Goal: Task Accomplishment & Management: Complete application form

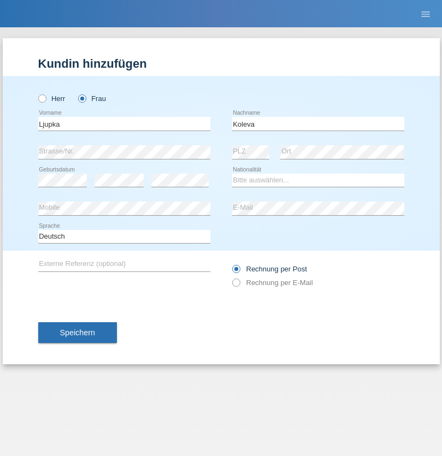
type input "Koleva"
select select "MK"
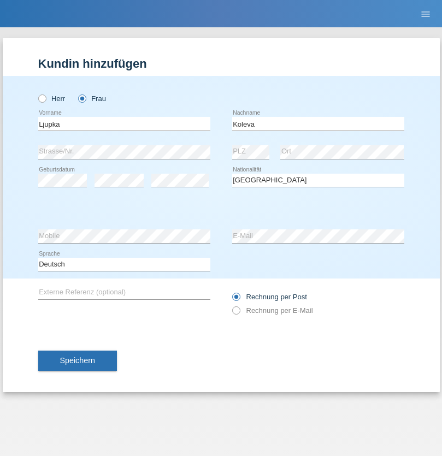
select select "C"
select select "19"
select select "08"
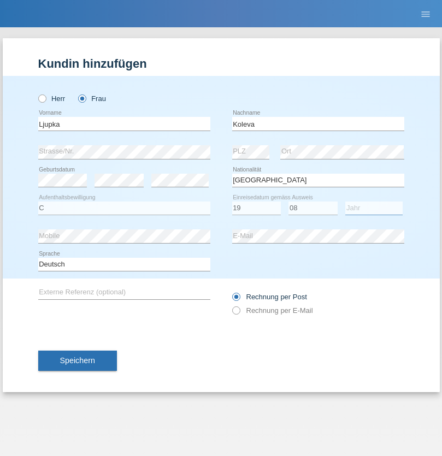
select select "2018"
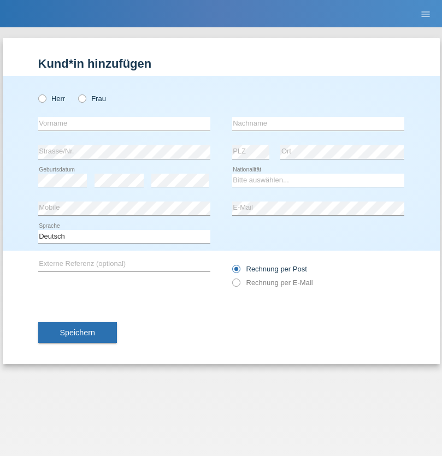
radio input "true"
click at [124, 123] on input "text" at bounding box center [124, 124] width 172 height 14
type input "Nikola"
click at [318, 123] on input "text" at bounding box center [318, 124] width 172 height 14
type input "Kolev"
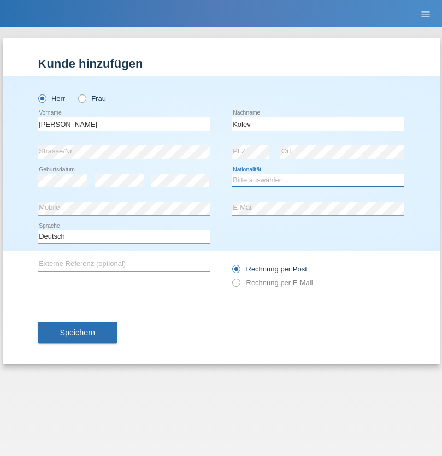
select select "MK"
select select "C"
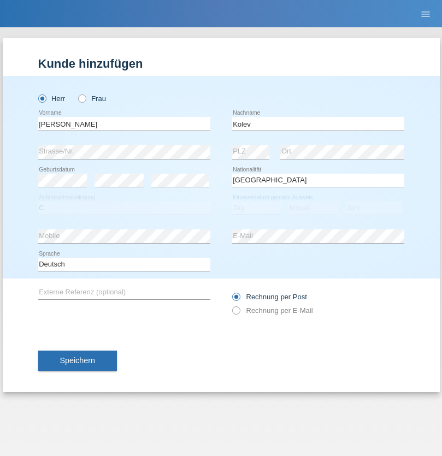
select select "31"
select select "10"
select select "2017"
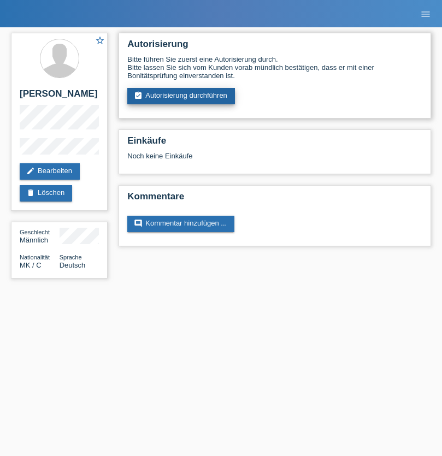
click at [181, 96] on link "assignment_turned_in Autorisierung durchführen" at bounding box center [181, 96] width 108 height 16
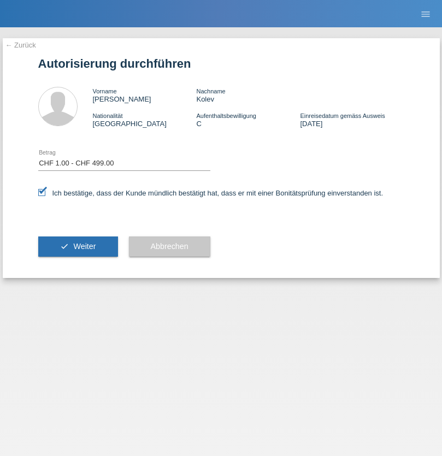
select select "1"
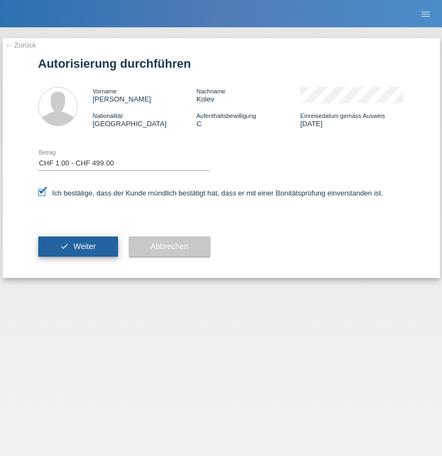
click at [78, 246] on span "Weiter" at bounding box center [84, 246] width 22 height 9
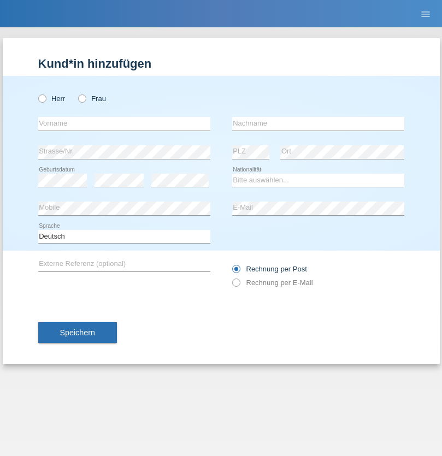
radio input "true"
click at [124, 123] on input "text" at bounding box center [124, 124] width 172 height 14
type input "Jonathan"
click at [318, 123] on input "text" at bounding box center [318, 124] width 172 height 14
type input "Bezzola"
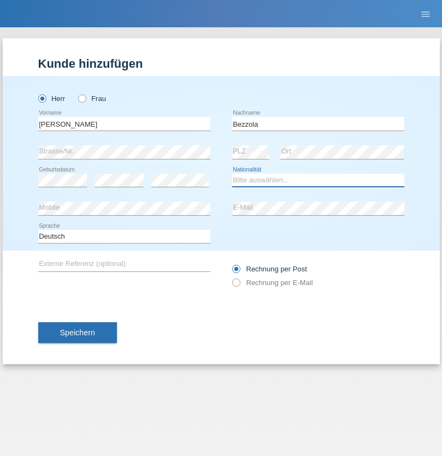
select select "CH"
radio input "true"
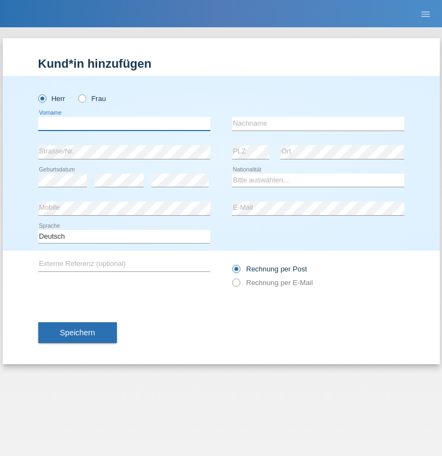
click at [124, 123] on input "text" at bounding box center [124, 124] width 172 height 14
type input "Molnar"
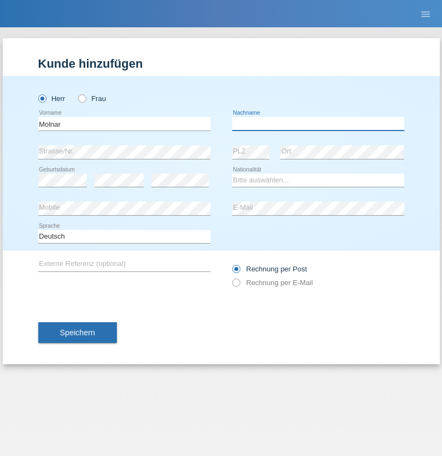
click at [318, 123] on input "text" at bounding box center [318, 124] width 172 height 14
type input "Kristian"
select select "SK"
select select "C"
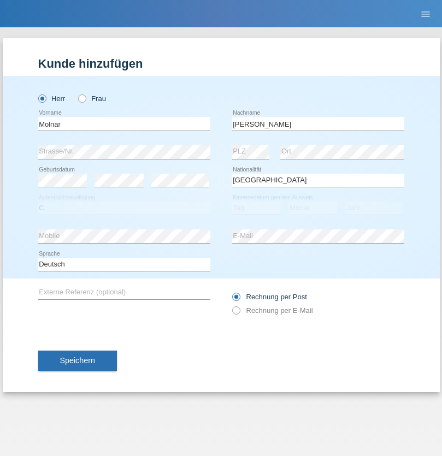
select select "01"
select select "2017"
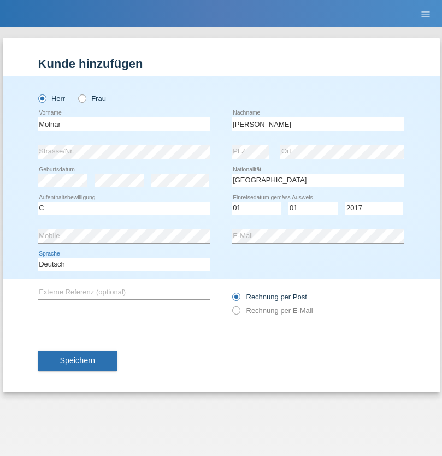
select select "en"
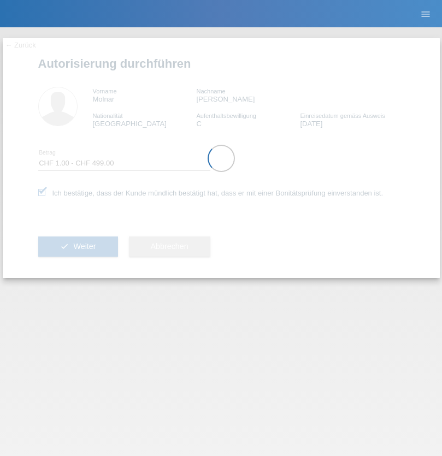
select select "1"
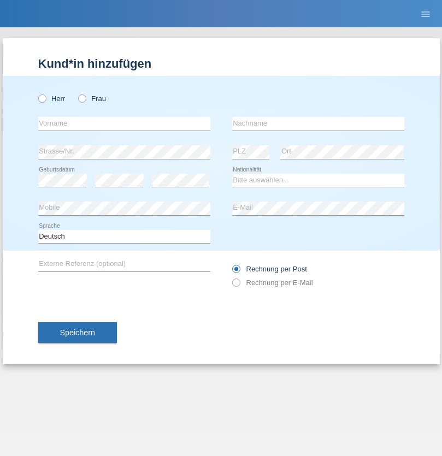
radio input "true"
click at [124, 123] on input "text" at bounding box center [124, 124] width 172 height 14
type input "Şeymanur"
click at [318, 123] on input "text" at bounding box center [318, 124] width 172 height 14
type input "Aydin"
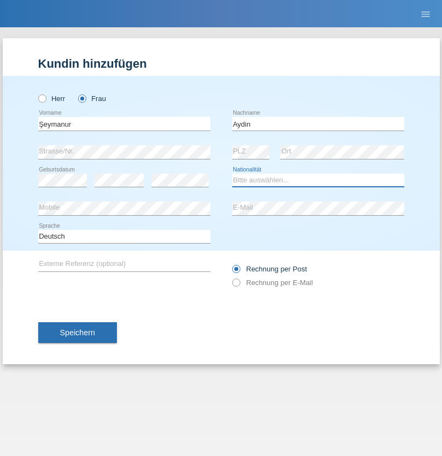
select select "TR"
select select "C"
select select "28"
select select "10"
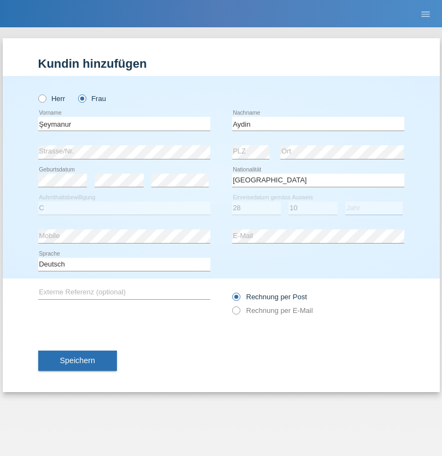
select select "2014"
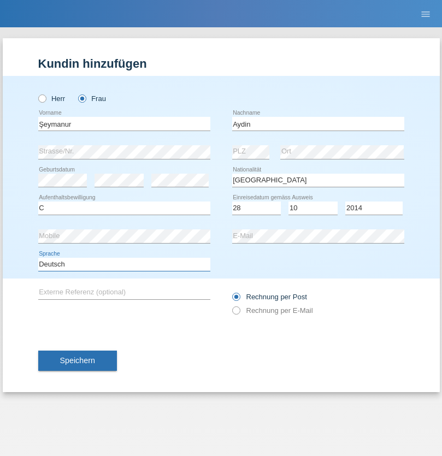
select select "en"
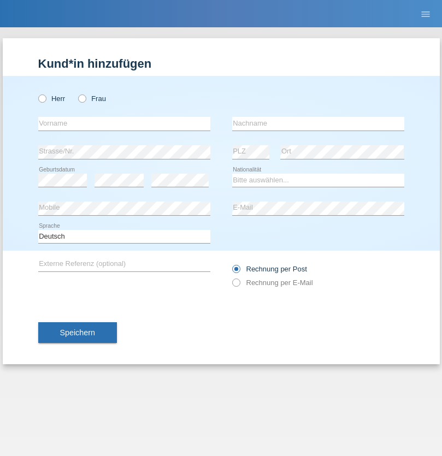
radio input "true"
click at [124, 123] on input "text" at bounding box center [124, 124] width 172 height 14
type input "Nikola"
click at [318, 123] on input "text" at bounding box center [318, 124] width 172 height 14
type input "Kolev"
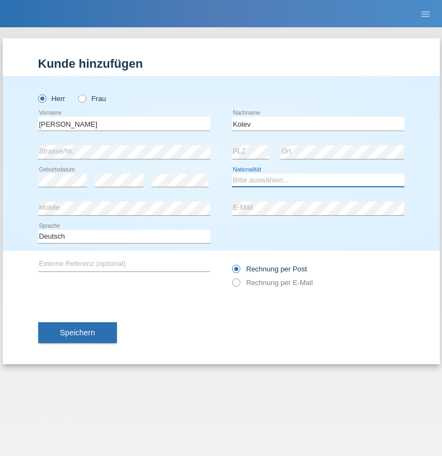
select select "MK"
select select "C"
select select "31"
select select "10"
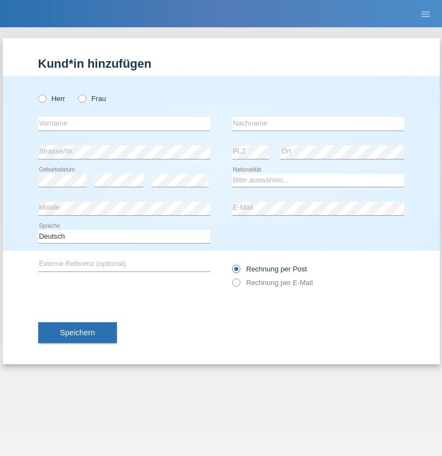
radio input "true"
click at [124, 123] on input "text" at bounding box center [124, 124] width 172 height 14
type input "[PERSON_NAME]"
click at [318, 123] on input "text" at bounding box center [318, 124] width 172 height 14
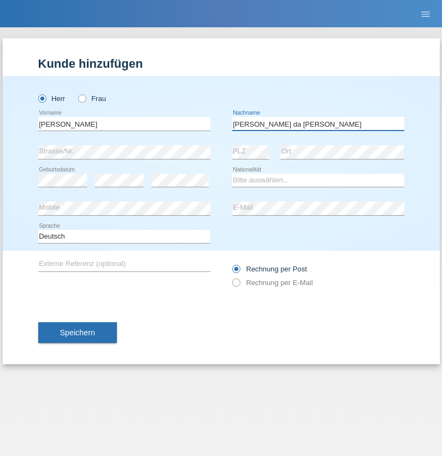
type input "[PERSON_NAME] da [PERSON_NAME]"
select select "PT"
select select "C"
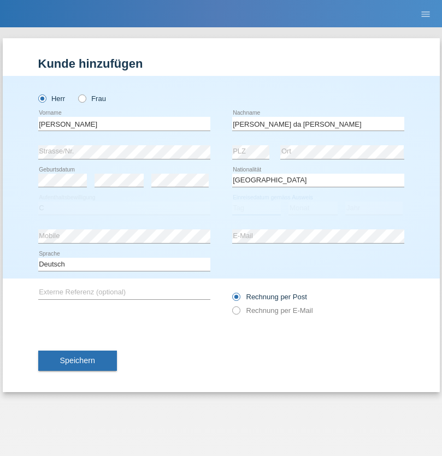
select select "07"
select select "04"
select select "1992"
